Goal: Check status: Check status

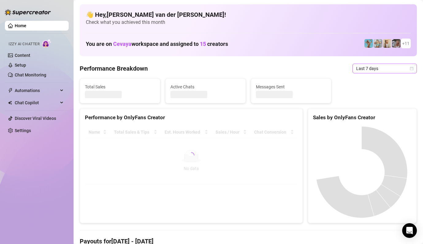
click at [409, 67] on div "Last 7 days" at bounding box center [384, 69] width 64 height 10
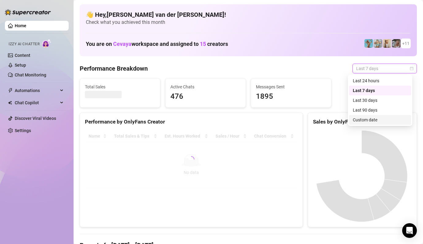
click at [392, 119] on div "Custom date" at bounding box center [380, 120] width 55 height 7
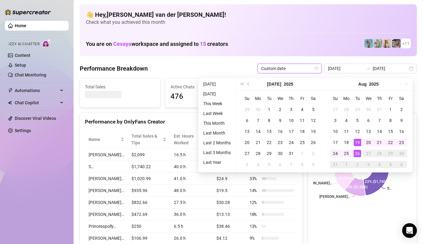
type input "[DATE]"
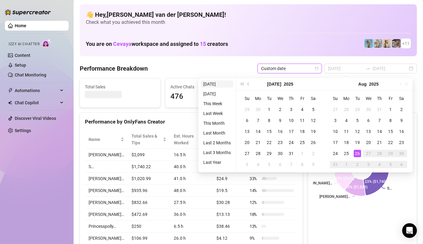
click at [219, 84] on li "[DATE]" at bounding box center [217, 84] width 32 height 7
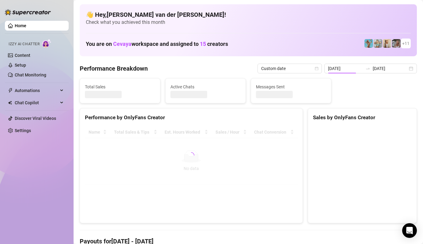
type input "[DATE]"
